Goal: Information Seeking & Learning: Learn about a topic

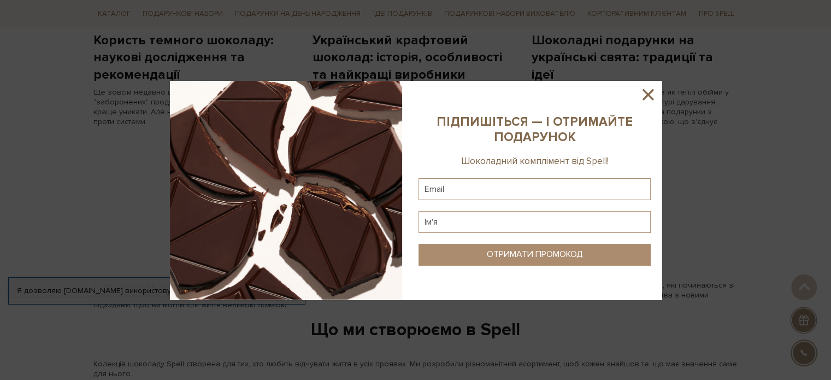
scroll to position [1092, 0]
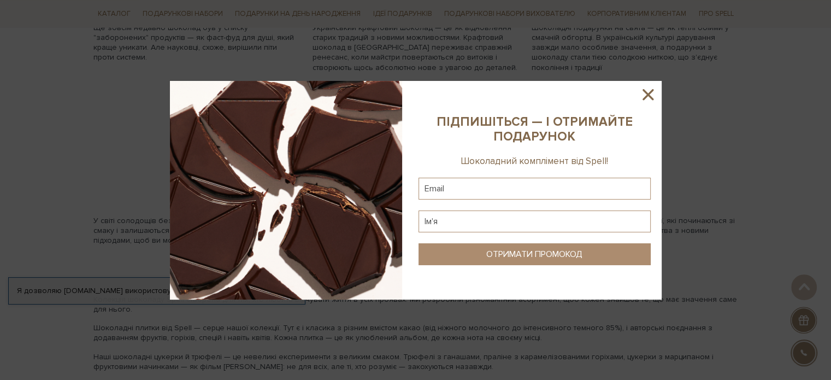
click at [646, 98] on icon at bounding box center [648, 94] width 19 height 19
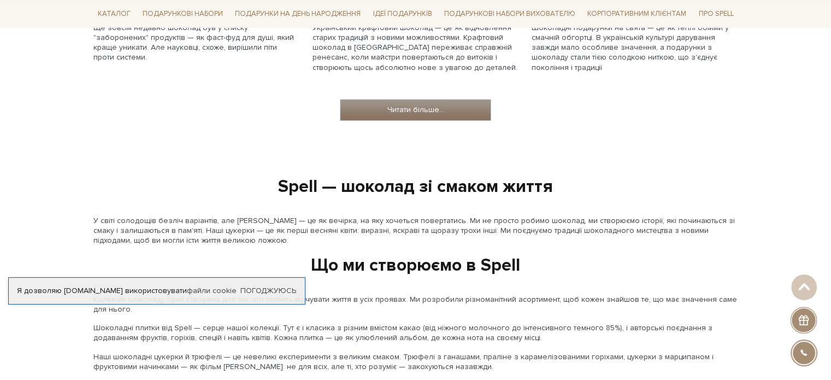
click at [423, 108] on link "Читати більше..." at bounding box center [415, 109] width 150 height 21
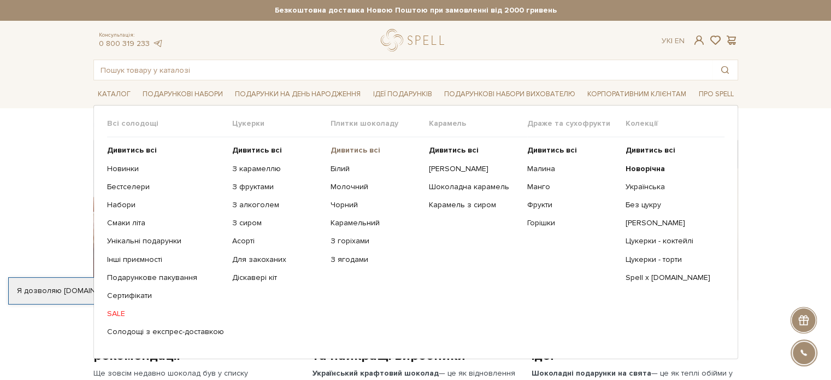
click at [360, 148] on b "Дивитись всі" at bounding box center [355, 149] width 50 height 9
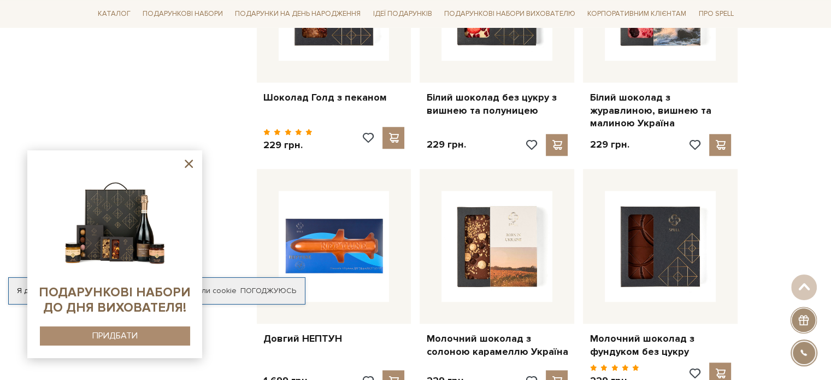
scroll to position [1092, 0]
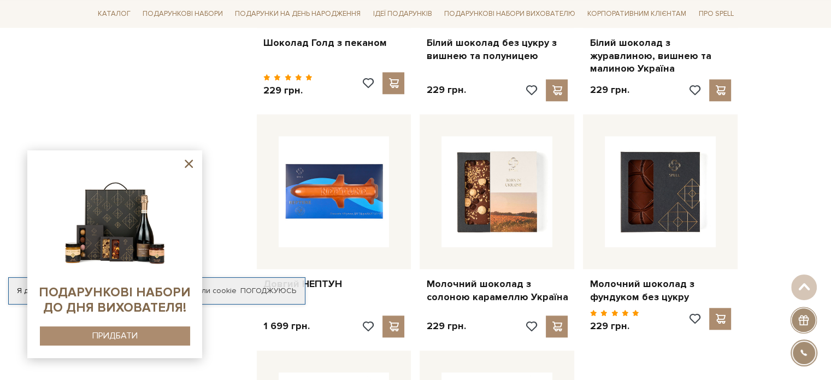
click at [184, 163] on icon at bounding box center [189, 164] width 14 height 14
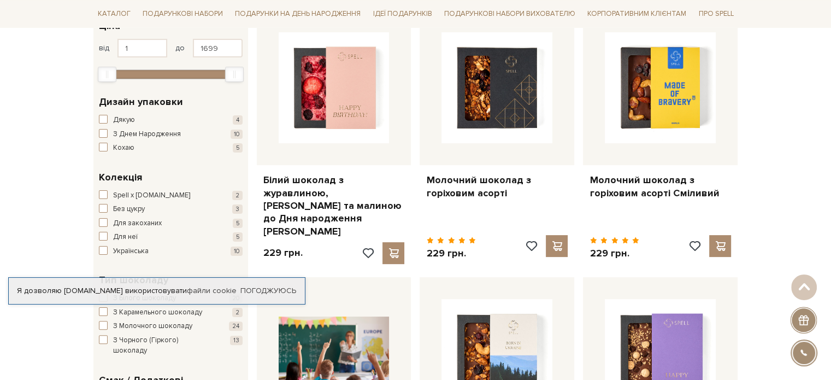
scroll to position [218, 0]
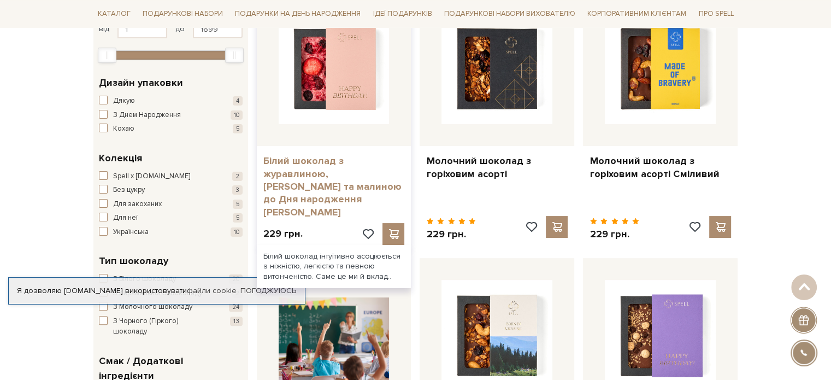
click at [350, 169] on link "Білий шоколад з журавлиною, вишнею та малиною до Дня народження рожевий" at bounding box center [333, 187] width 141 height 64
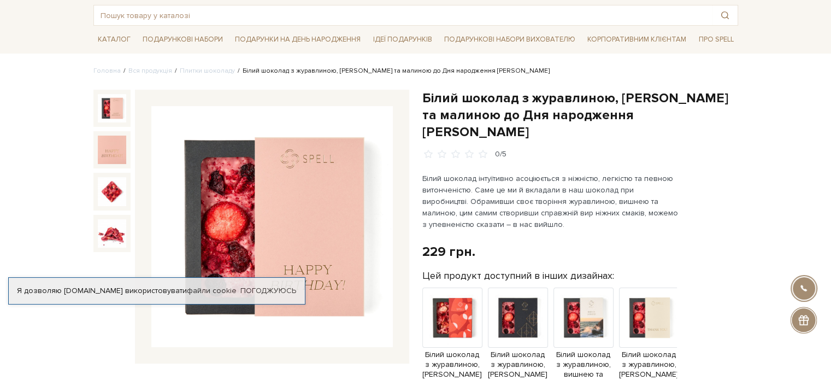
scroll to position [109, 0]
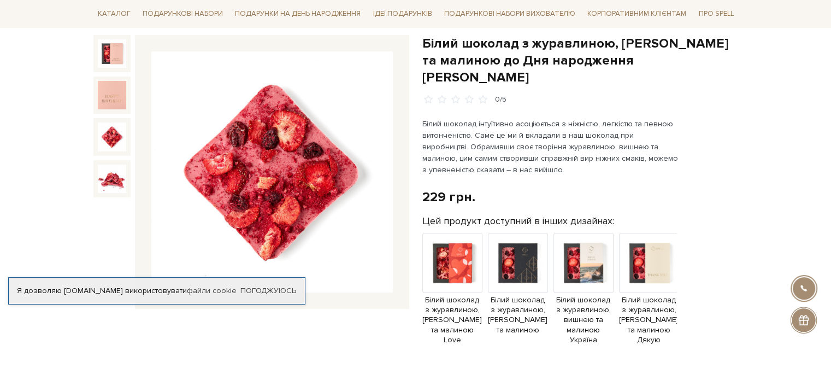
click at [116, 139] on img at bounding box center [112, 136] width 28 height 28
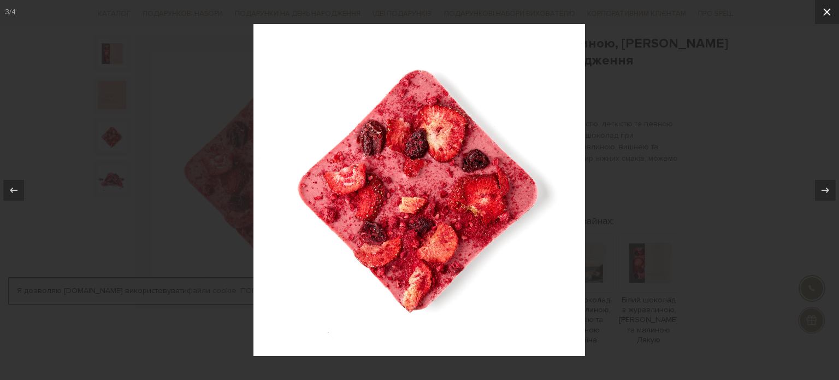
click at [830, 15] on icon at bounding box center [826, 11] width 13 height 13
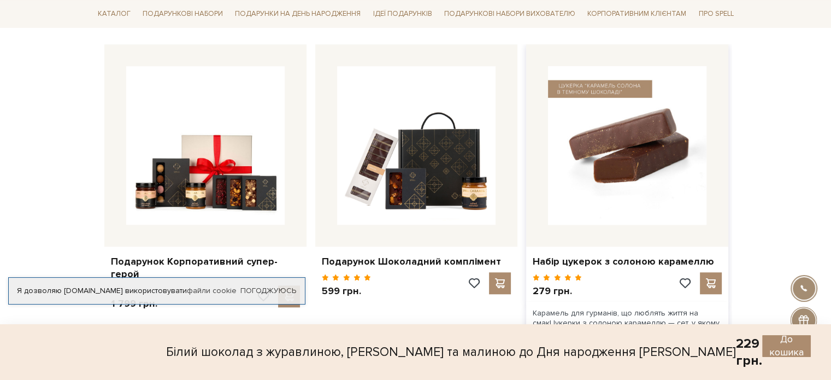
scroll to position [819, 0]
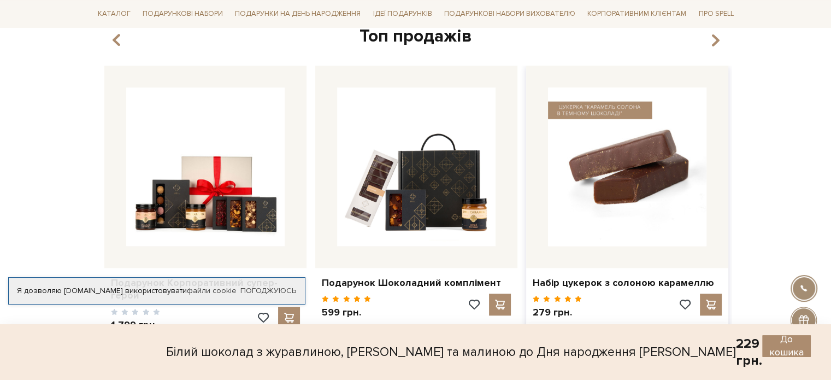
click at [660, 176] on img at bounding box center [627, 166] width 158 height 158
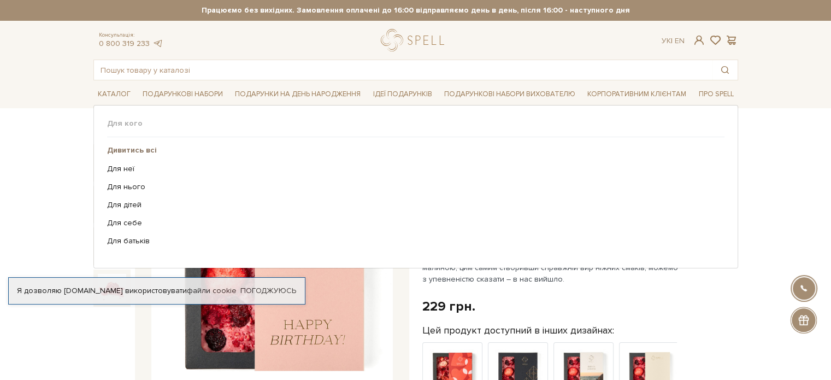
click at [130, 148] on b "Дивитись всі" at bounding box center [132, 149] width 50 height 9
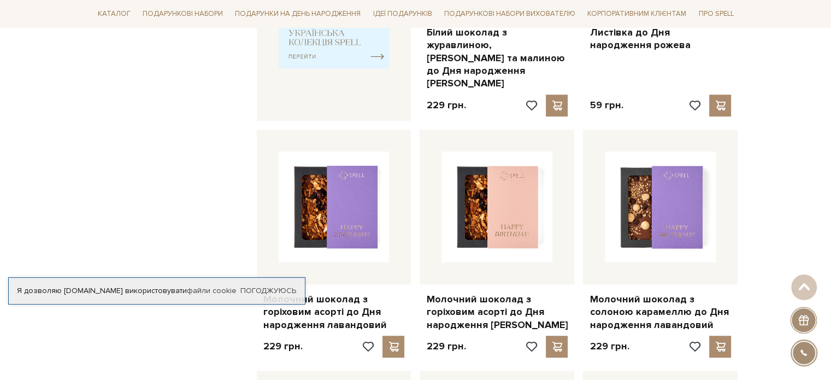
scroll to position [710, 0]
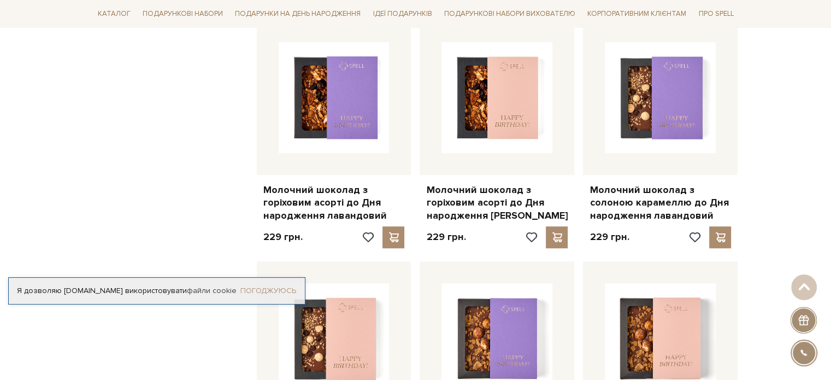
click at [288, 288] on link "Погоджуюсь" at bounding box center [268, 291] width 56 height 10
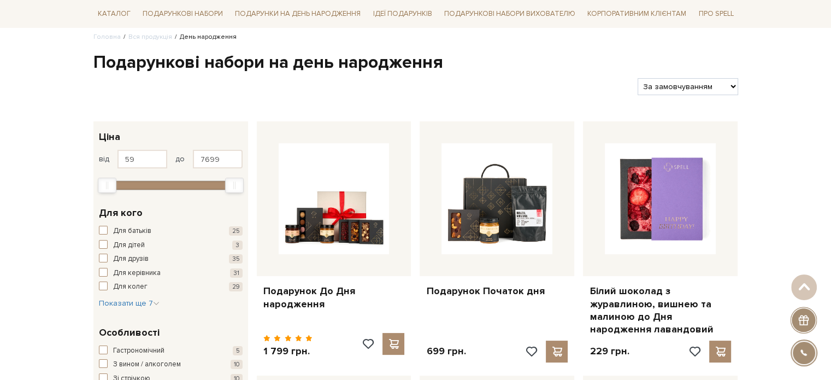
scroll to position [0, 0]
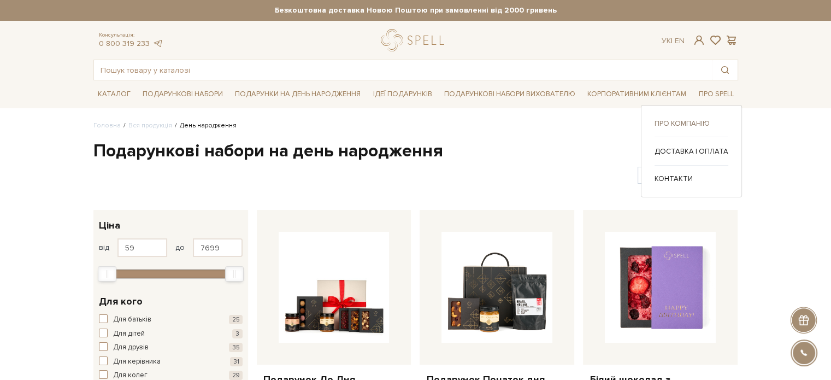
click at [686, 120] on link "Про компанію" at bounding box center [691, 124] width 74 height 10
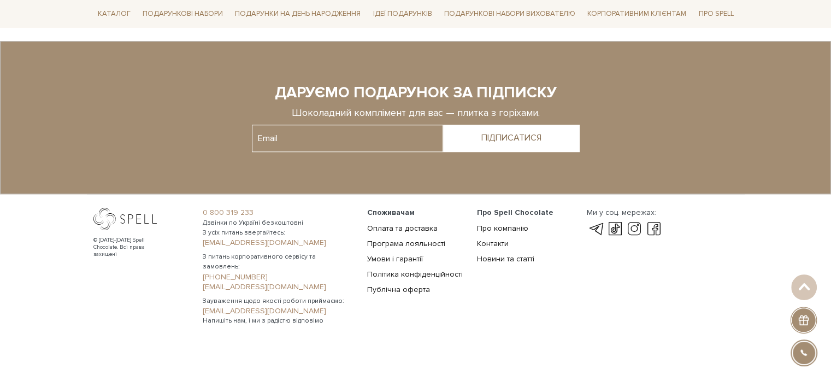
scroll to position [897, 0]
